Goal: Check status: Check status

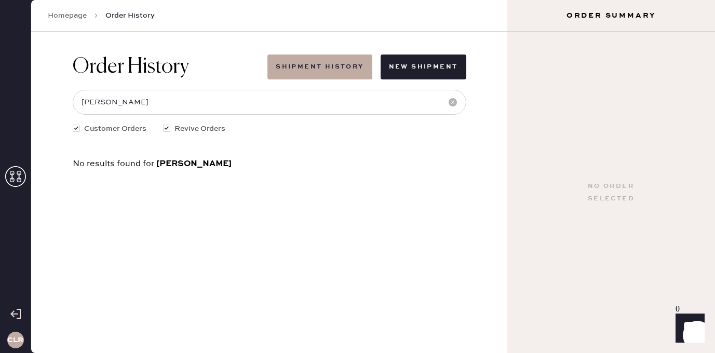
click at [12, 177] on use at bounding box center [15, 176] width 21 height 21
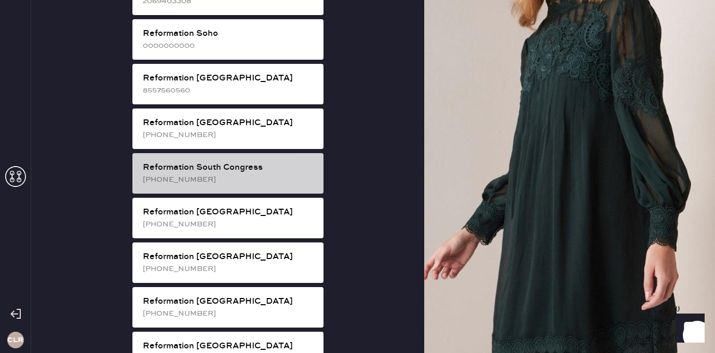
scroll to position [1925, 0]
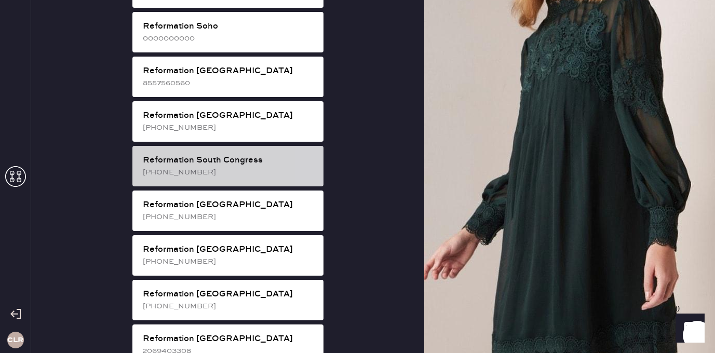
click at [261, 167] on div "[PHONE_NUMBER]" at bounding box center [229, 172] width 173 height 11
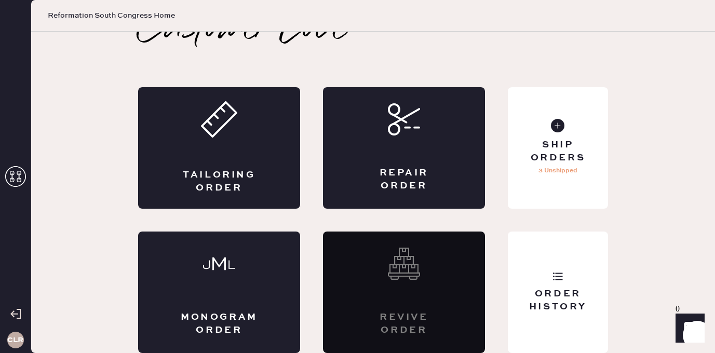
scroll to position [23, 0]
click at [529, 277] on div "Order History" at bounding box center [558, 293] width 100 height 122
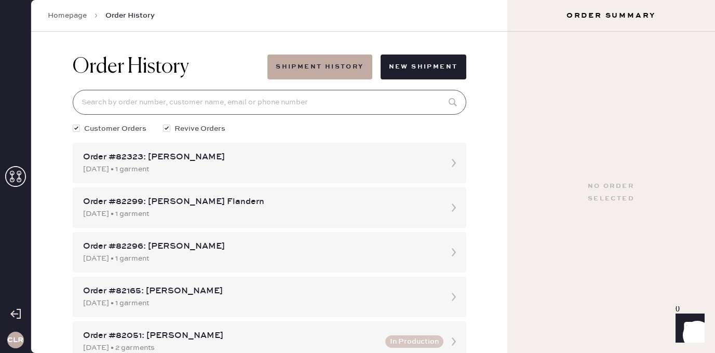
click at [262, 104] on input at bounding box center [270, 102] width 394 height 25
paste input "81746"
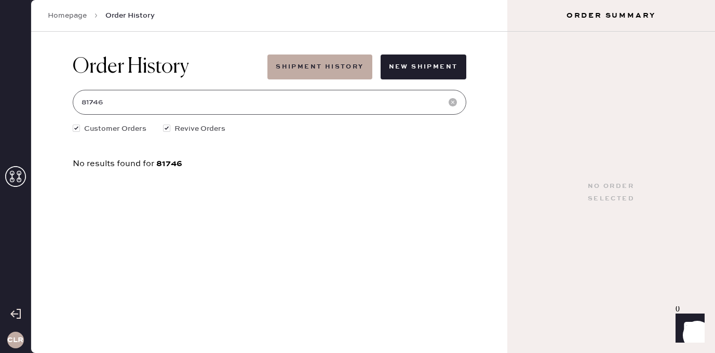
type input "81746"
click at [11, 175] on use at bounding box center [15, 176] width 21 height 21
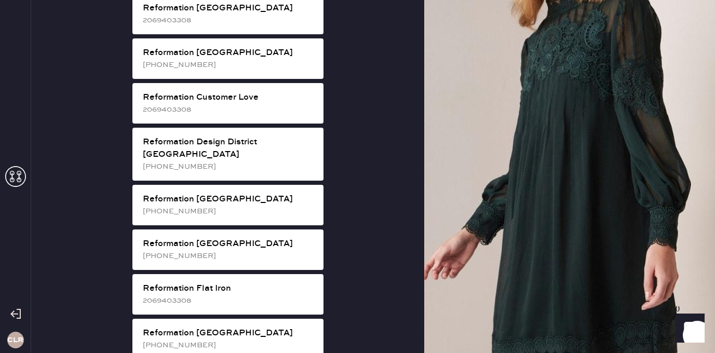
scroll to position [508, 0]
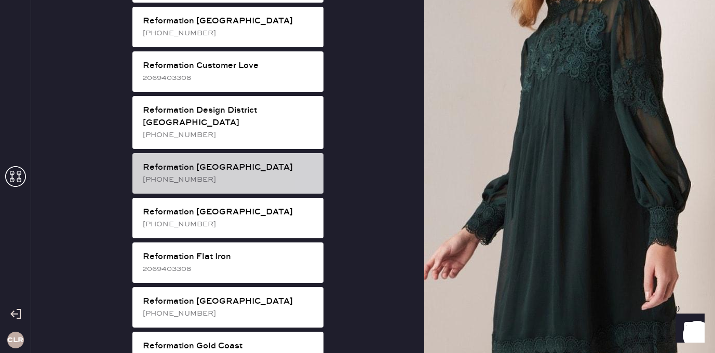
click at [235, 161] on div "Reformation [GEOGRAPHIC_DATA] [PHONE_NUMBER]" at bounding box center [227, 173] width 191 height 41
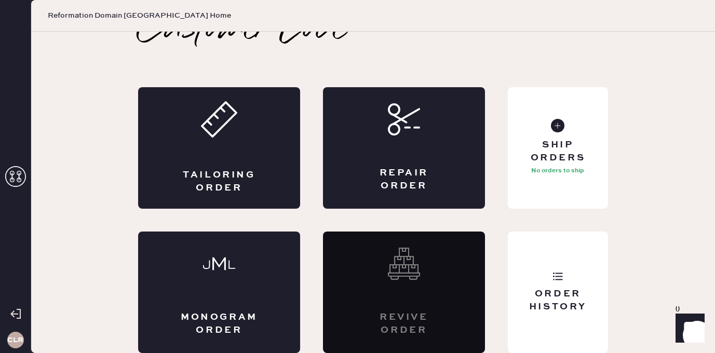
scroll to position [23, 0]
click at [588, 249] on div "Order History" at bounding box center [558, 293] width 100 height 122
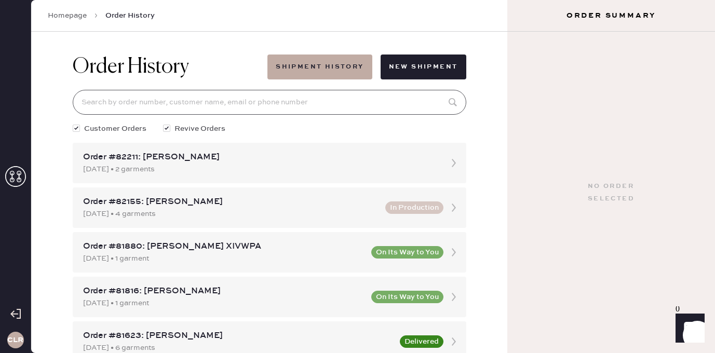
click at [281, 102] on input at bounding box center [270, 102] width 394 height 25
paste input "81746"
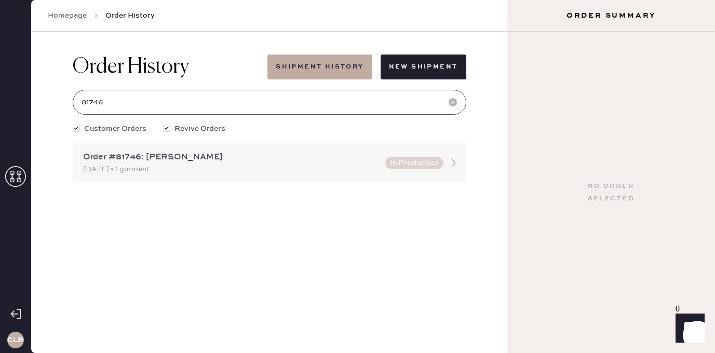
type input "81746"
click at [160, 165] on div "[DATE] • 1 garment" at bounding box center [231, 169] width 296 height 11
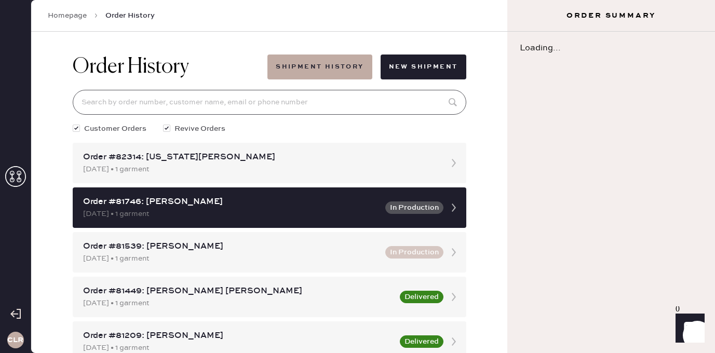
click at [184, 95] on input at bounding box center [270, 102] width 394 height 25
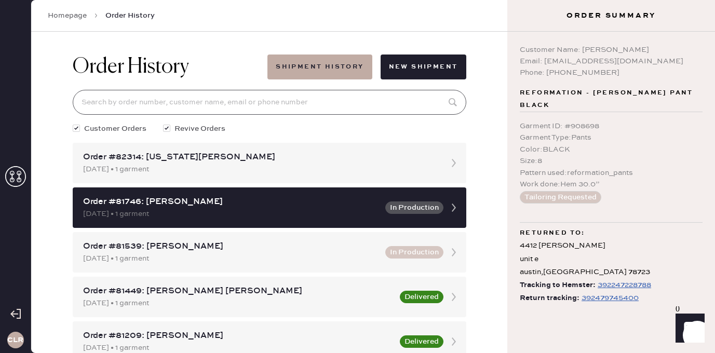
paste input "81746"
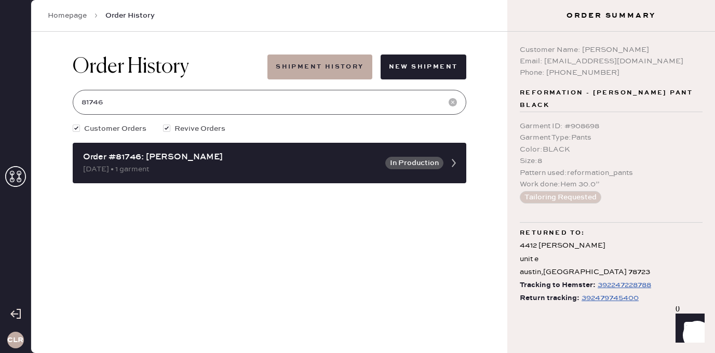
type input "81746"
click at [600, 292] on div "392479745400" at bounding box center [610, 298] width 57 height 12
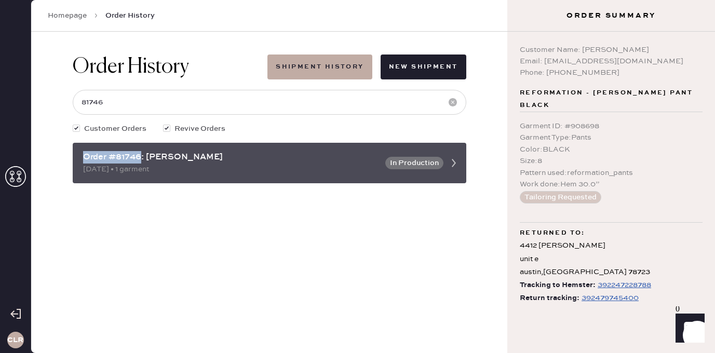
drag, startPoint x: 140, startPoint y: 158, endPoint x: 76, endPoint y: 158, distance: 63.9
click at [76, 158] on div "Order #81746: [PERSON_NAME] [DATE] • 1 garment In Production" at bounding box center [270, 163] width 394 height 41
copy div "Order #81746"
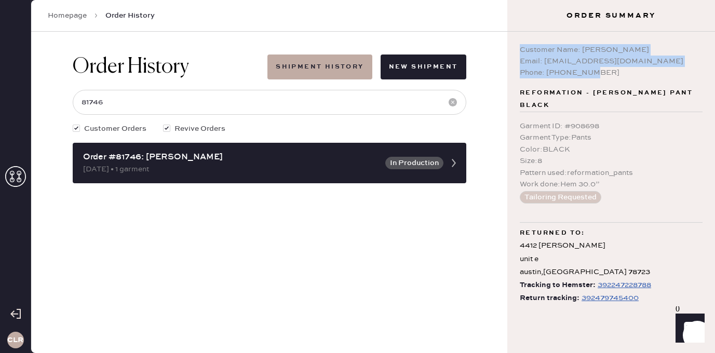
drag, startPoint x: 599, startPoint y: 71, endPoint x: 514, endPoint y: 47, distance: 88.1
click at [514, 47] on div "Customer Name: [PERSON_NAME] Email: [EMAIL_ADDRESS][DOMAIN_NAME] Phone: [PHONE_…" at bounding box center [612, 193] width 208 height 322
copy div "Customer Name: [PERSON_NAME] Email: [EMAIL_ADDRESS][DOMAIN_NAME] Phone: [PHONE_…"
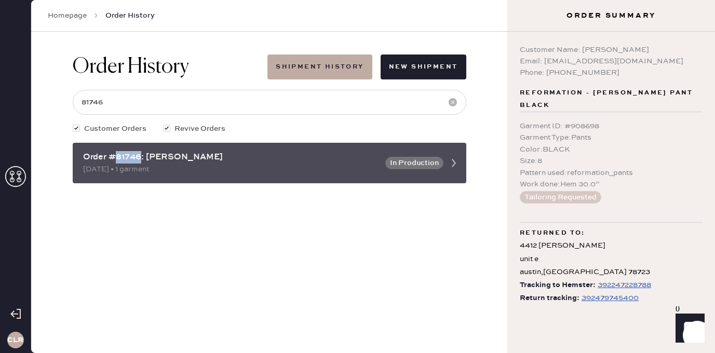
drag, startPoint x: 142, startPoint y: 157, endPoint x: 117, endPoint y: 157, distance: 24.9
click at [117, 157] on div "Order #81746: [PERSON_NAME]" at bounding box center [231, 157] width 296 height 12
copy div "81746"
